Goal: Communication & Community: Answer question/provide support

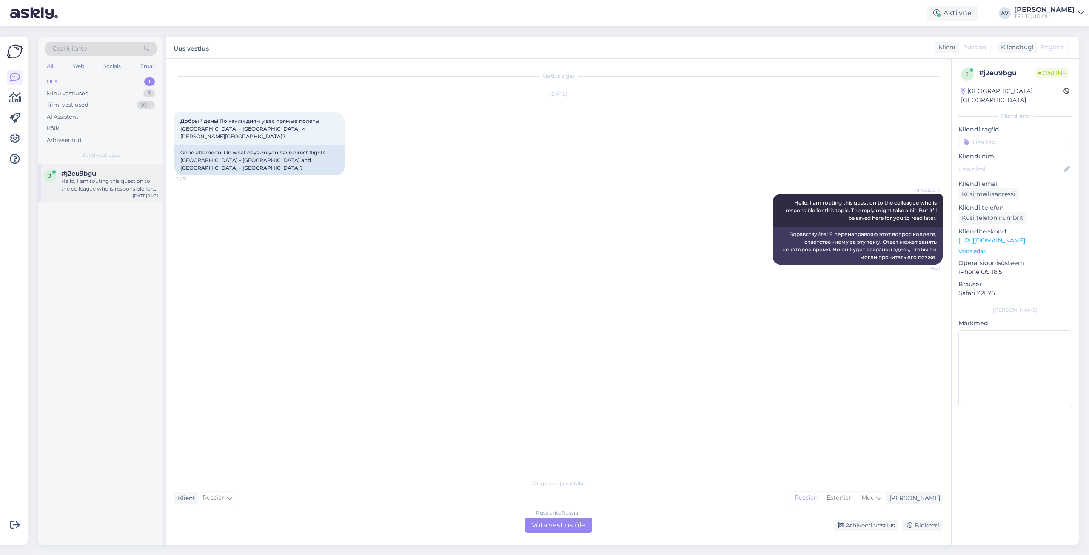
click at [111, 182] on div "Hello, I am routing this question to the colleague who is responsible for this …" at bounding box center [109, 184] width 97 height 15
click at [558, 522] on div "Russian to Russian Võta vestlus üle" at bounding box center [558, 525] width 67 height 15
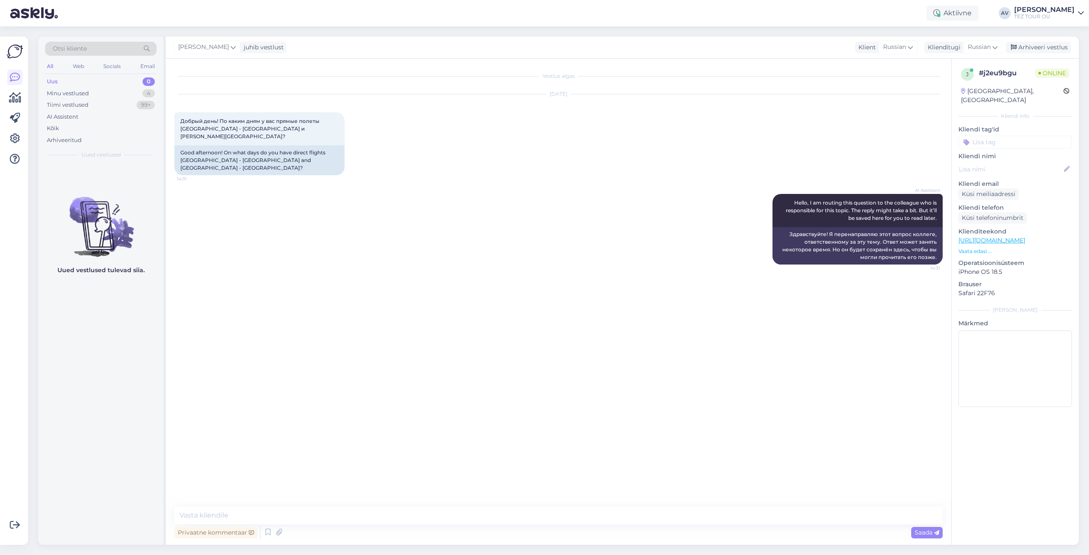
click at [982, 136] on input at bounding box center [1015, 142] width 114 height 13
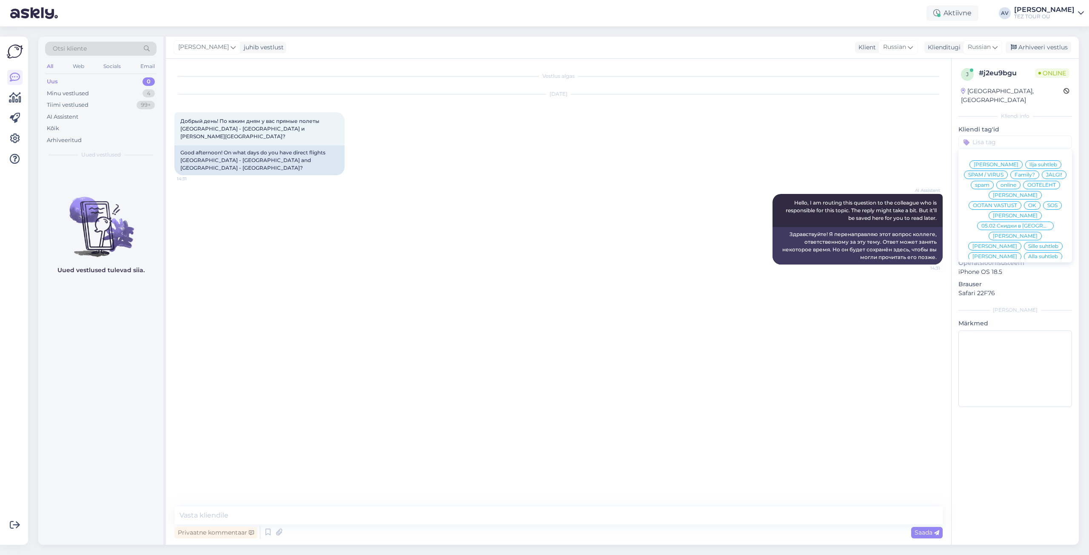
click at [1028, 254] on span "Alla suhtleb" at bounding box center [1043, 256] width 30 height 5
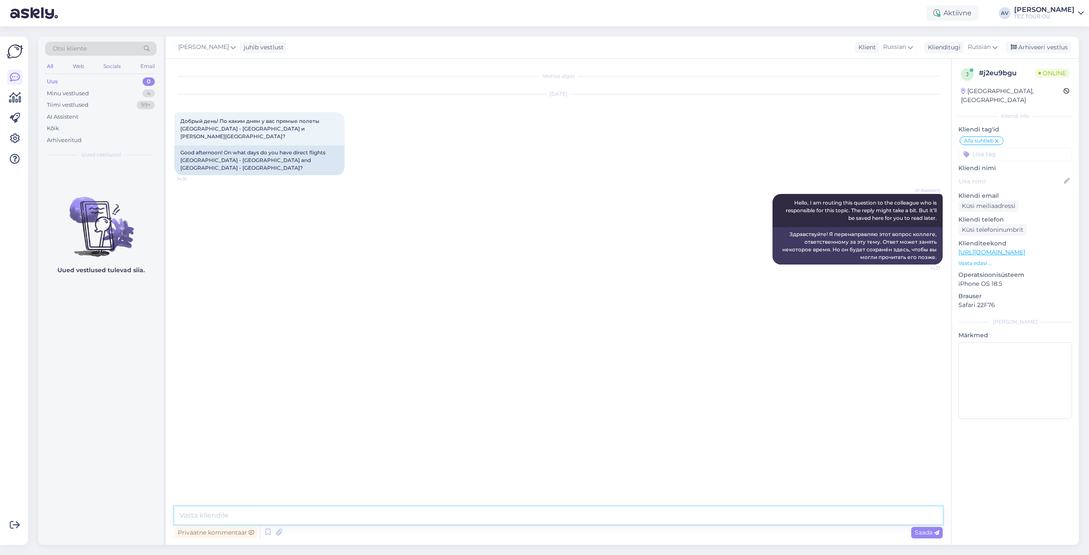
click at [451, 518] on textarea at bounding box center [558, 515] width 768 height 18
click at [206, 516] on textarea "Добры йдень. Все наши рейсы чартерные" at bounding box center [558, 515] width 768 height 18
click at [209, 515] on textarea "Добрыйдень. Все наши рейсы чартерные" at bounding box center [558, 515] width 768 height 18
click at [342, 514] on textarea "Добрый день. Все наши рейсы чартерные" at bounding box center [558, 515] width 768 height 18
type textarea "Добрый день. Все наши рейсы чартерные / прямые."
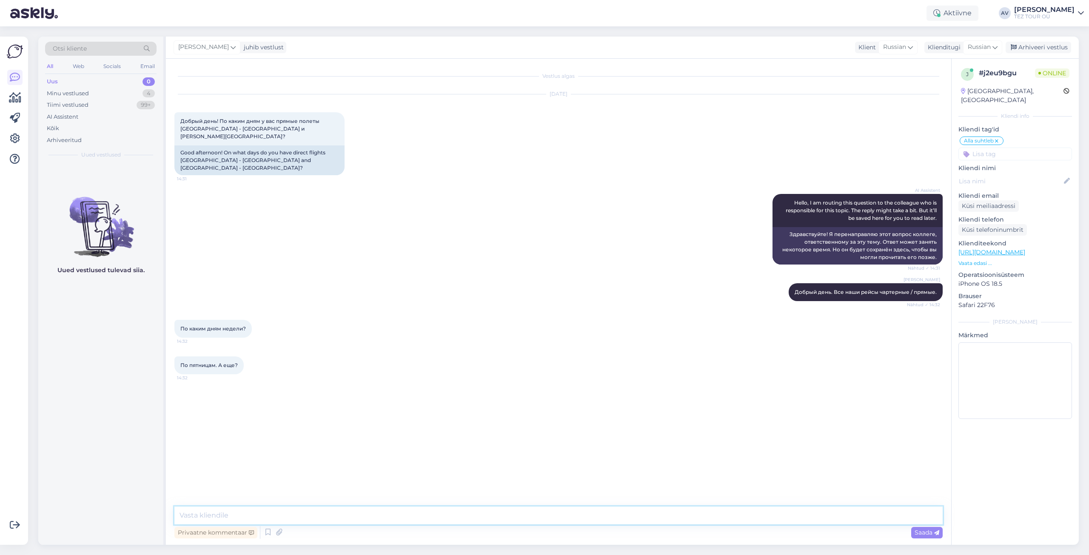
click at [479, 516] on textarea at bounding box center [558, 515] width 768 height 18
type textarea "в каком месяце плпнируется путешествие"
click at [403, 510] on textarea at bounding box center [558, 515] width 768 height 18
click at [417, 514] on textarea at bounding box center [558, 515] width 768 height 18
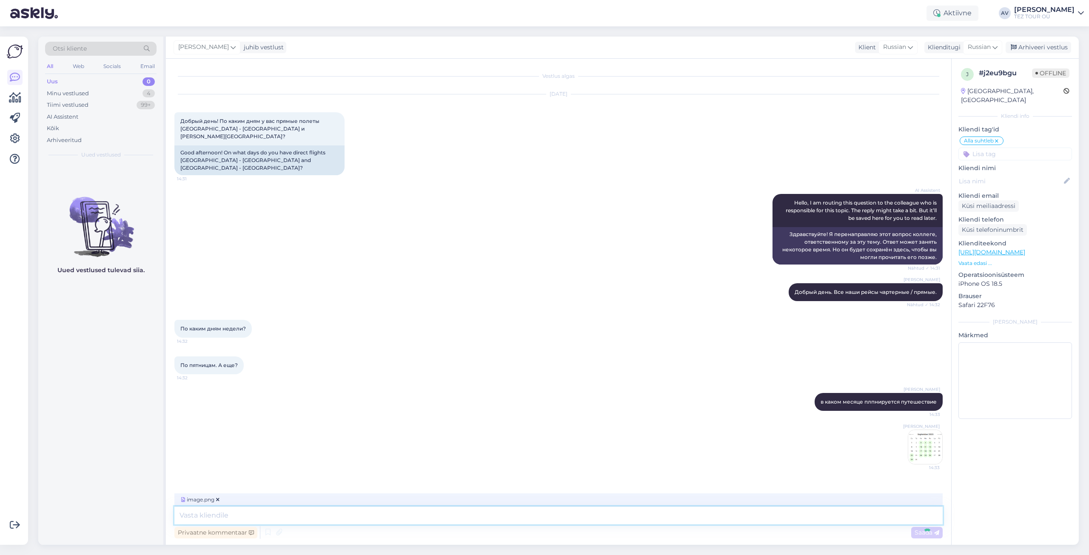
scroll to position [13, 0]
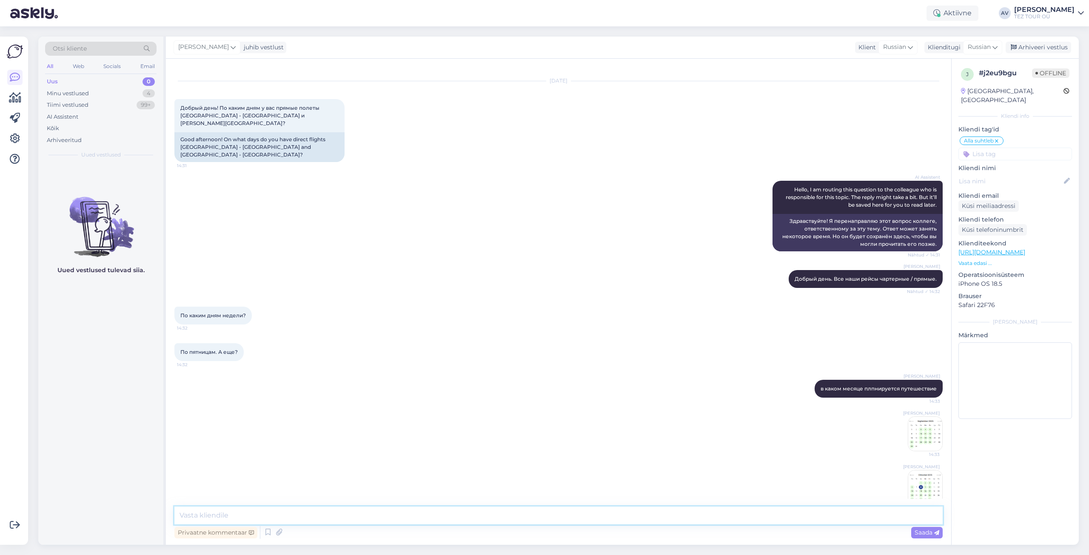
click at [424, 512] on textarea at bounding box center [558, 515] width 768 height 18
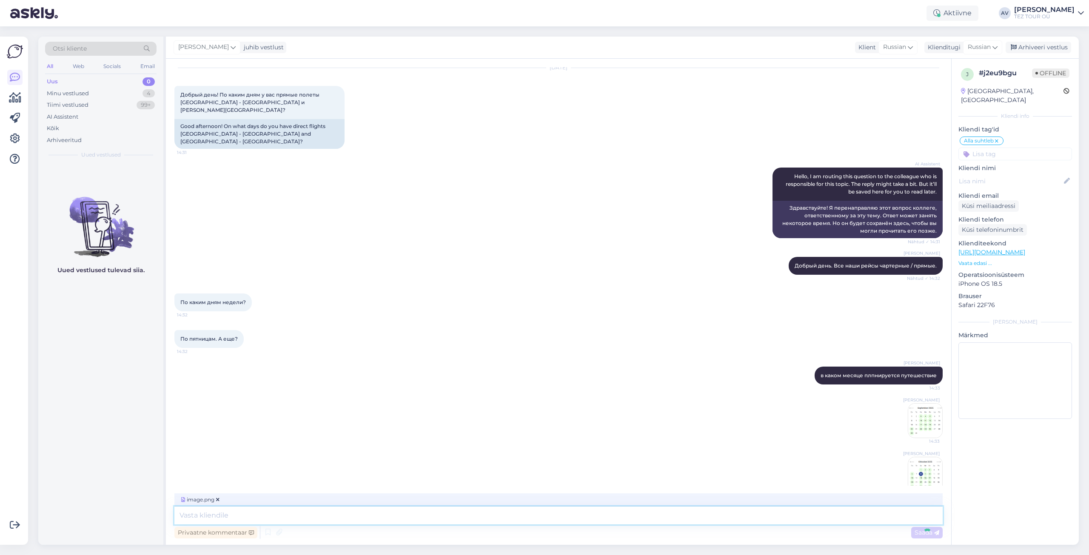
scroll to position [67, 0]
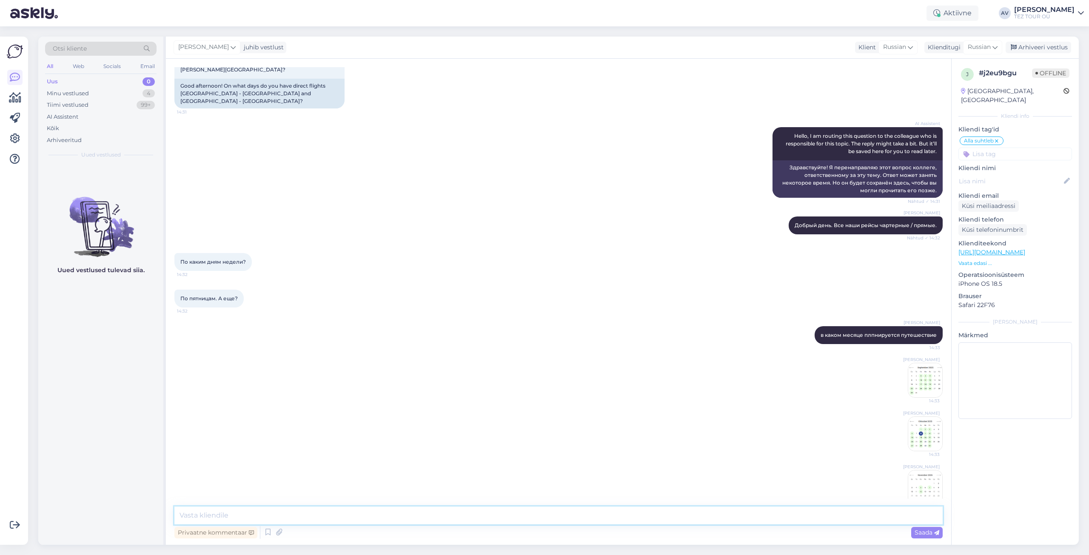
click at [570, 513] on textarea at bounding box center [558, 515] width 768 height 18
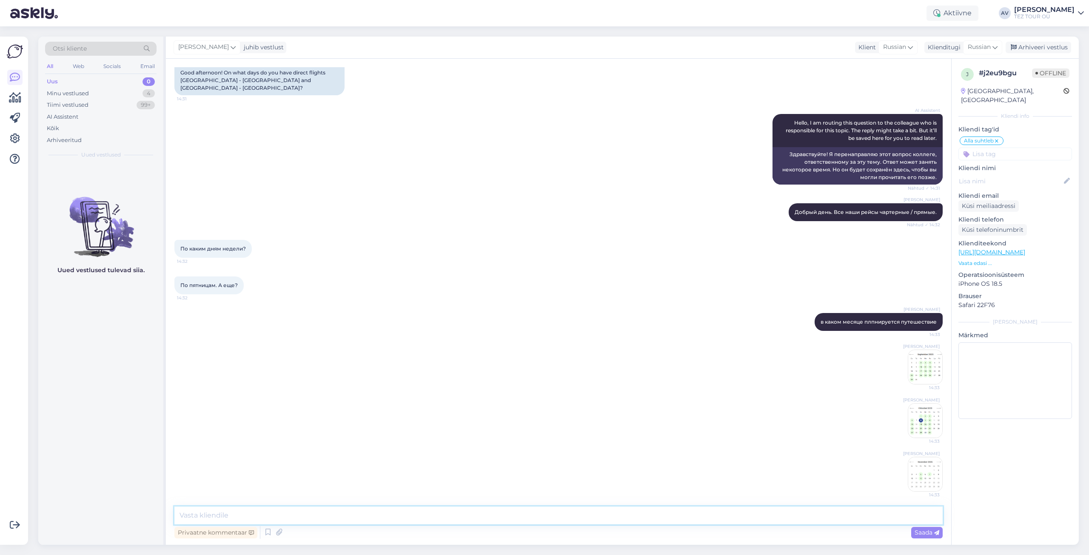
scroll to position [120, 0]
